Goal: Information Seeking & Learning: Learn about a topic

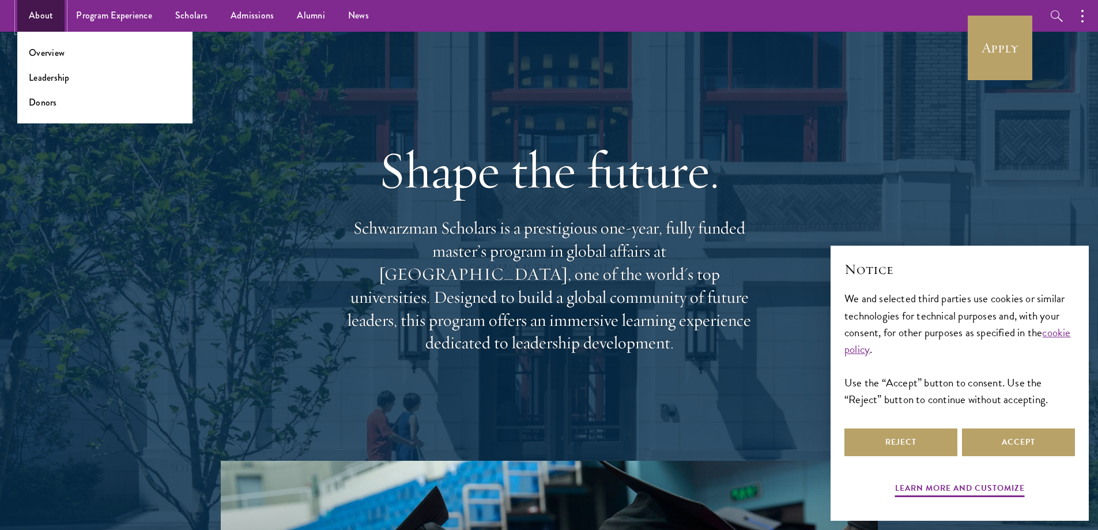
click at [37, 14] on link "About" at bounding box center [40, 16] width 47 height 32
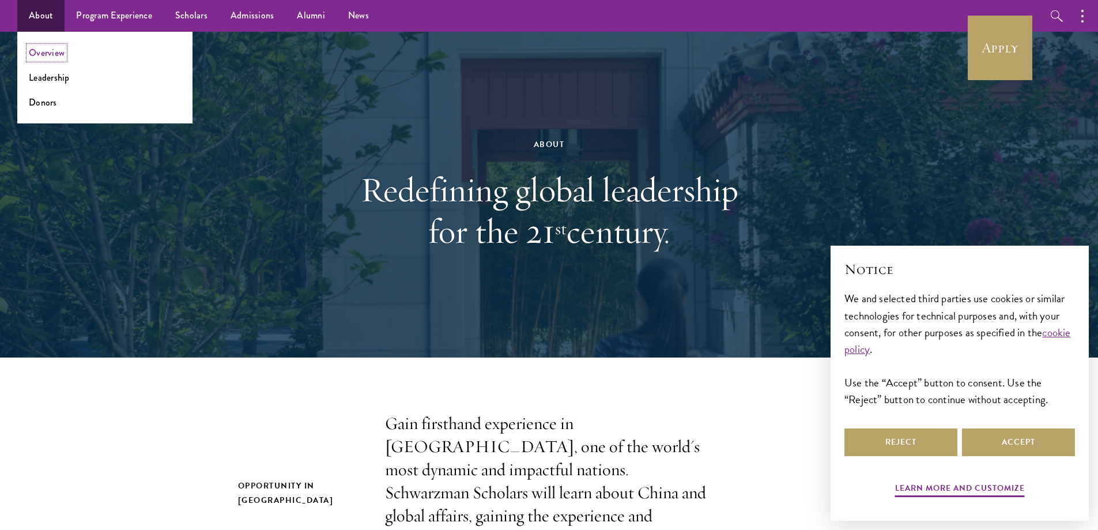
click at [48, 54] on link "Overview" at bounding box center [47, 52] width 36 height 13
